Goal: Check status: Check status

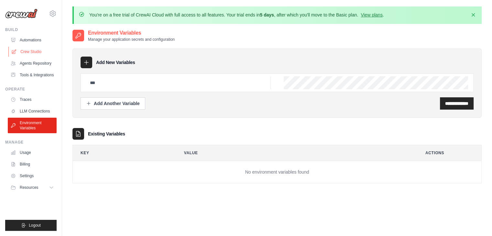
click at [40, 52] on link "Crew Studio" at bounding box center [32, 52] width 49 height 10
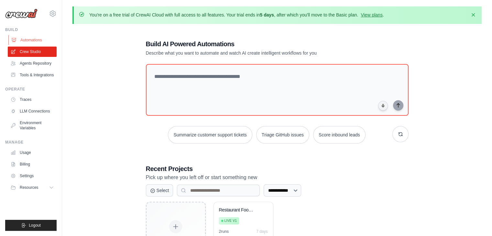
click at [42, 41] on link "Automations" at bounding box center [32, 40] width 49 height 10
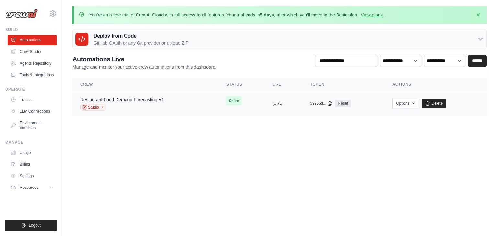
click at [177, 104] on div "Restaurant Food Demand Forecasting V1 Studio" at bounding box center [145, 103] width 131 height 14
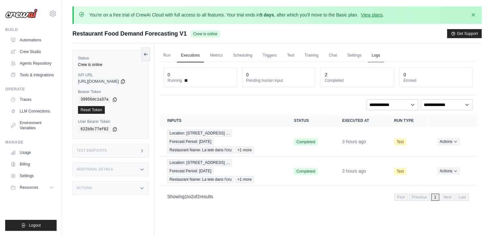
click at [378, 57] on link "Logs" at bounding box center [376, 56] width 16 height 14
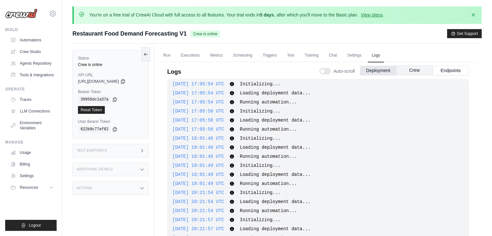
click at [419, 73] on button "Crew" at bounding box center [414, 70] width 36 height 10
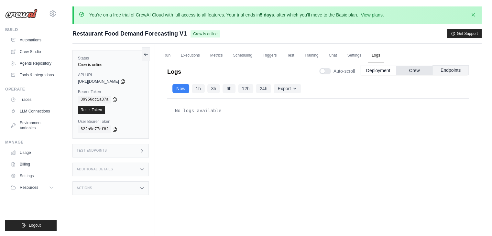
click at [452, 70] on button "Endpoints" at bounding box center [451, 70] width 36 height 10
click at [413, 70] on button "Crew" at bounding box center [414, 70] width 36 height 10
click at [383, 69] on button "Deployment" at bounding box center [378, 70] width 36 height 10
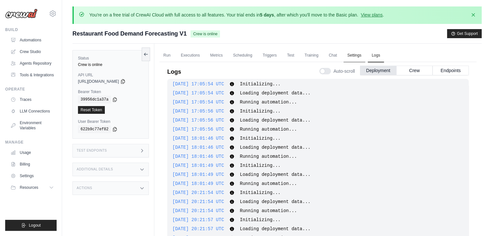
click at [355, 57] on link "Settings" at bounding box center [355, 56] width 22 height 14
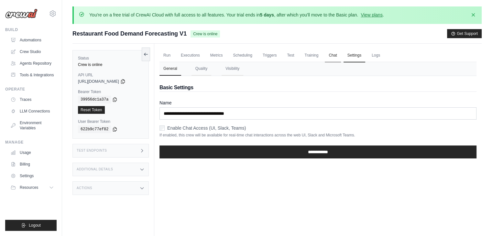
click at [336, 59] on link "Chat" at bounding box center [333, 56] width 16 height 14
click at [306, 51] on link "Training" at bounding box center [312, 56] width 22 height 14
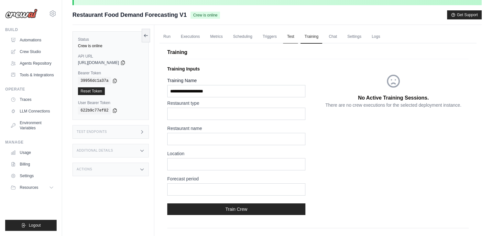
scroll to position [18, 0]
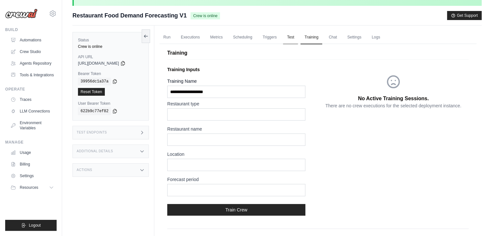
click at [290, 41] on link "Test" at bounding box center [290, 38] width 15 height 14
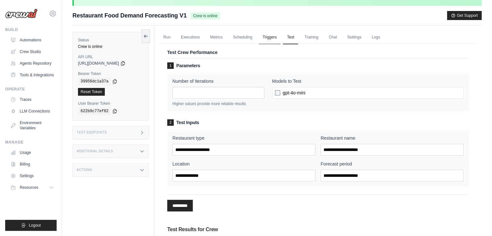
click at [277, 38] on link "Triggers" at bounding box center [270, 38] width 22 height 14
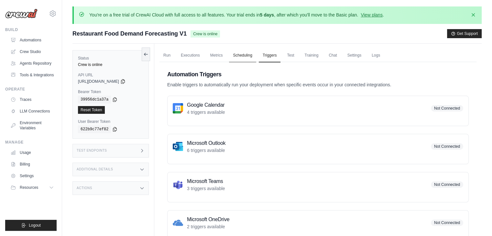
click at [241, 56] on link "Scheduling" at bounding box center [242, 56] width 27 height 14
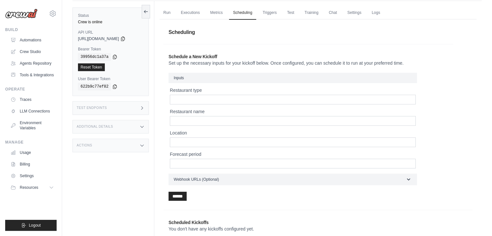
scroll to position [45, 0]
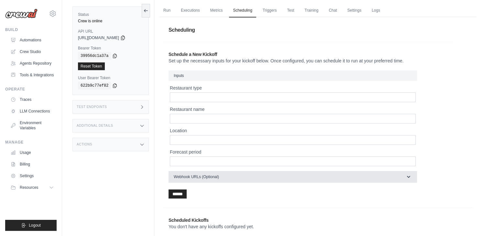
click at [220, 176] on button "Webhook URLs (Optional)" at bounding box center [293, 177] width 249 height 12
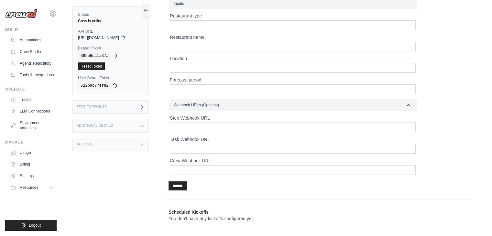
scroll to position [126, 0]
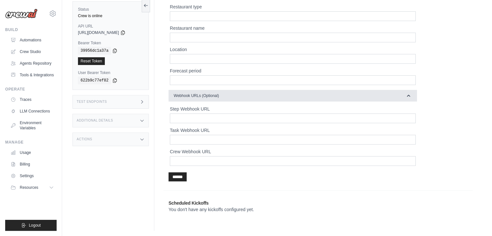
click at [237, 95] on button "Webhook URLs (Optional)" at bounding box center [293, 96] width 249 height 12
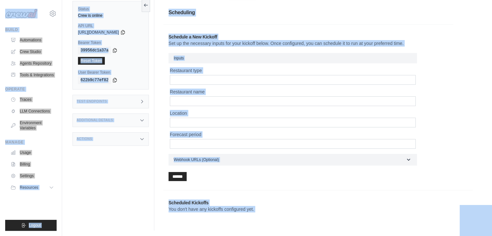
click at [346, 25] on section "Schedule a New Kickoff Set up the necessary inputs for your kickoff below. Once…" at bounding box center [308, 107] width 290 height 166
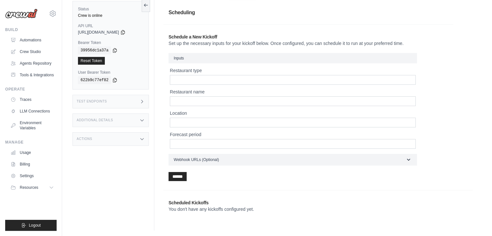
scroll to position [0, 0]
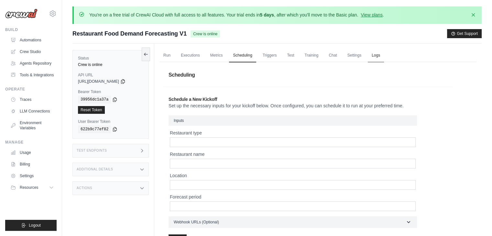
click at [377, 55] on link "Logs" at bounding box center [376, 56] width 16 height 14
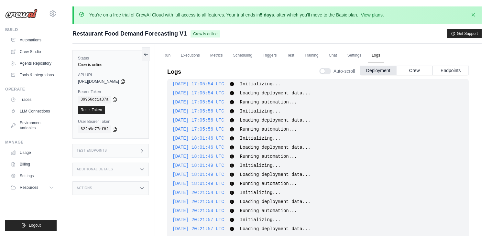
scroll to position [50, 0]
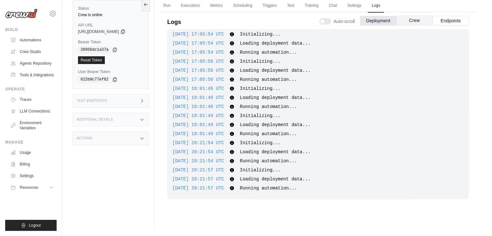
click at [427, 19] on button "Crew" at bounding box center [414, 21] width 36 height 10
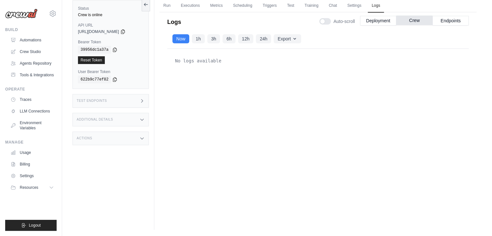
scroll to position [0, 0]
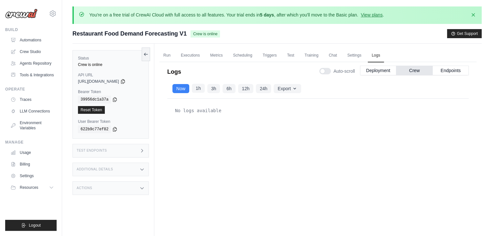
click at [198, 91] on button "1h" at bounding box center [198, 88] width 13 height 9
click at [180, 92] on button "Now" at bounding box center [180, 88] width 17 height 9
click at [200, 86] on button "1h" at bounding box center [198, 88] width 13 height 9
click at [183, 91] on button "Now" at bounding box center [180, 88] width 17 height 9
click at [209, 33] on span "Crew is online" at bounding box center [205, 33] width 29 height 7
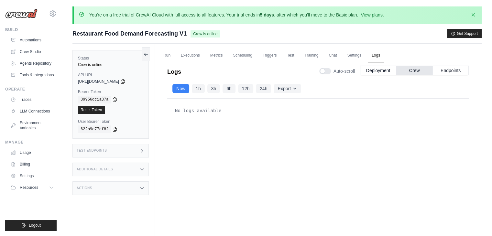
click at [260, 109] on div "No logs available" at bounding box center [317, 110] width 291 height 13
click at [437, 71] on button "Endpoints" at bounding box center [451, 70] width 36 height 10
click at [199, 91] on button "1h" at bounding box center [198, 88] width 13 height 9
click at [423, 74] on button "Crew" at bounding box center [414, 70] width 36 height 10
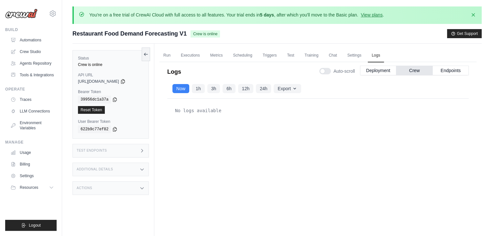
click at [379, 65] on div "Auto-scroll Deployment Crew Endpoints" at bounding box center [394, 70] width 150 height 18
click at [379, 69] on button "Deployment" at bounding box center [378, 70] width 36 height 10
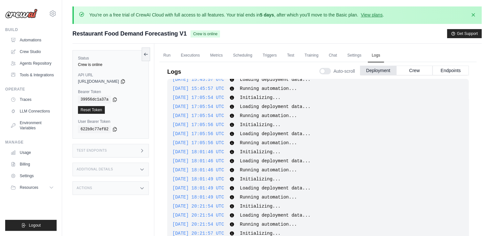
scroll to position [76, 0]
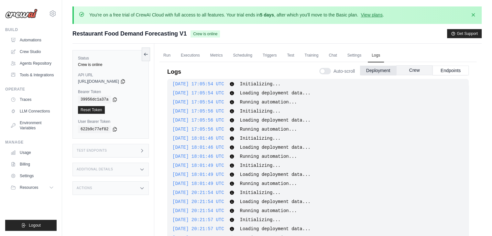
click at [412, 72] on button "Crew" at bounding box center [414, 70] width 36 height 10
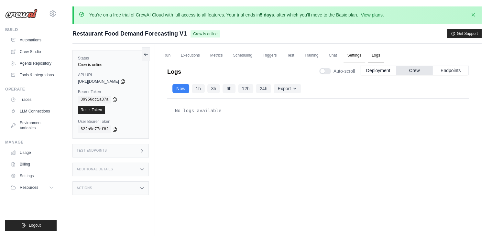
click at [350, 57] on link "Settings" at bounding box center [355, 56] width 22 height 14
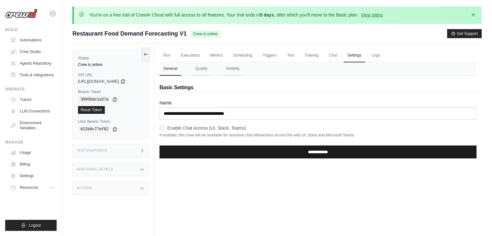
click at [197, 153] on input "**********" at bounding box center [318, 152] width 317 height 13
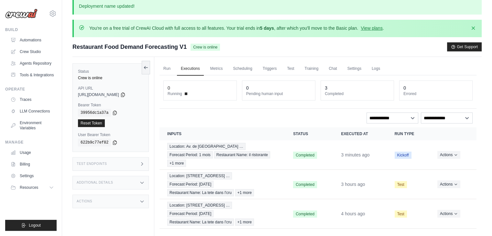
scroll to position [7, 0]
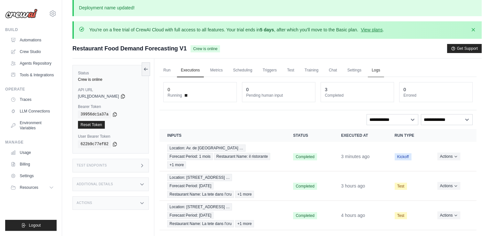
click at [378, 74] on link "Logs" at bounding box center [376, 71] width 16 height 14
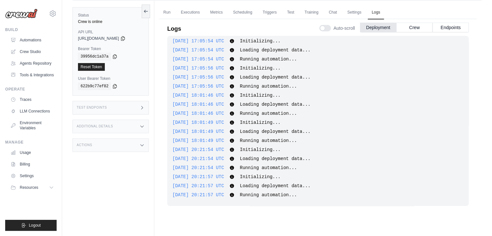
scroll to position [67, 0]
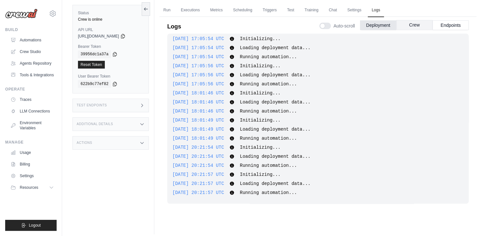
click at [408, 28] on button "Crew" at bounding box center [414, 25] width 36 height 10
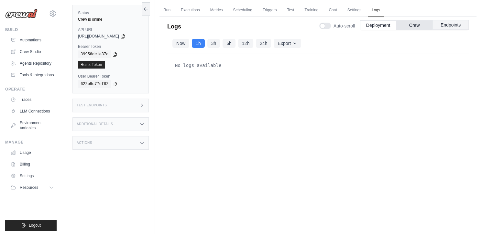
click at [443, 25] on button "Endpoints" at bounding box center [451, 25] width 36 height 10
click at [377, 21] on button "Deployment" at bounding box center [378, 25] width 36 height 10
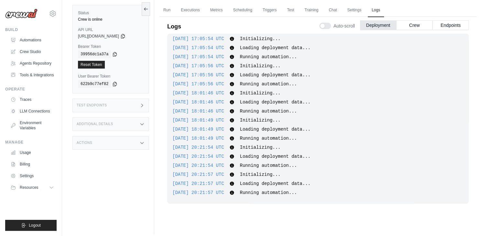
scroll to position [0, 0]
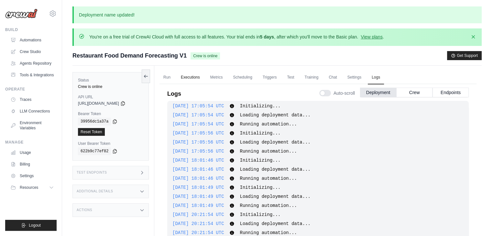
click at [192, 78] on link "Executions" at bounding box center [190, 78] width 27 height 14
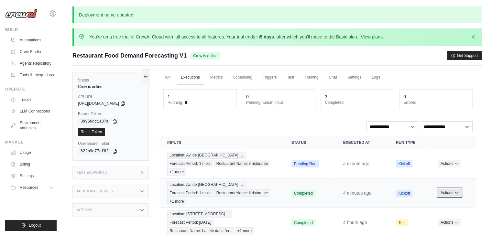
click at [444, 189] on button "Actions" at bounding box center [449, 193] width 23 height 8
click at [428, 70] on div "Run Executions Metrics Scheduling Triggers Test Training Chat Settings Logs 1 R…" at bounding box center [317, 184] width 327 height 236
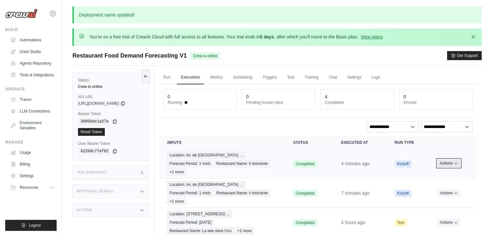
click at [443, 163] on button "Actions" at bounding box center [449, 164] width 23 height 8
click at [444, 172] on link "View Details" at bounding box center [447, 175] width 41 height 10
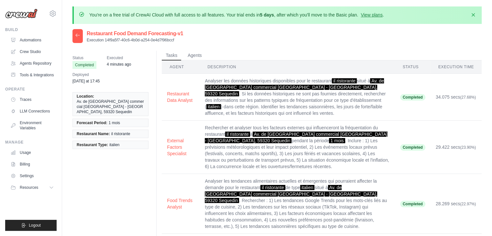
click at [79, 34] on icon at bounding box center [77, 35] width 5 height 5
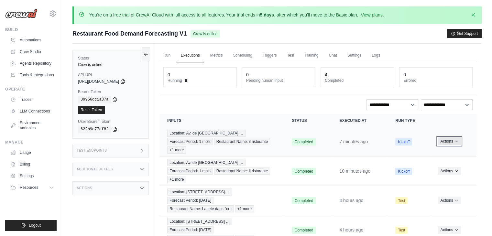
click at [442, 138] on button "Actions" at bounding box center [449, 142] width 23 height 8
click at [443, 154] on link "View Details" at bounding box center [447, 153] width 41 height 10
